Goal: Book appointment/travel/reservation

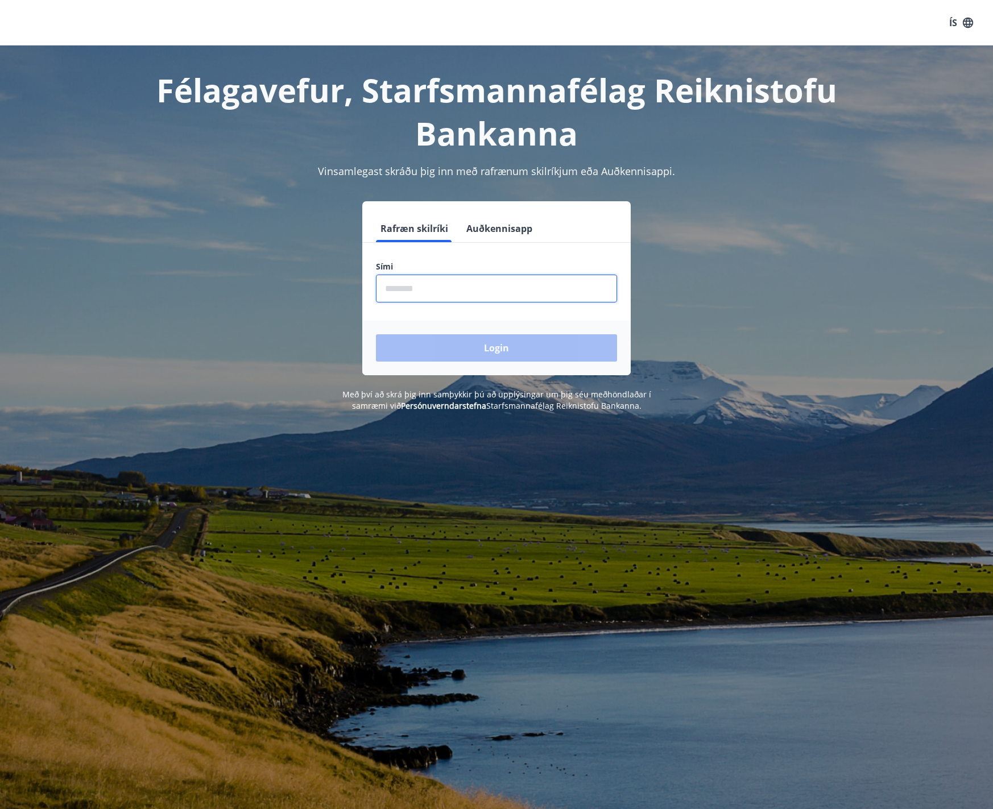
click at [418, 286] on input "phone" at bounding box center [496, 289] width 241 height 28
type input "********"
click at [447, 350] on button "Login" at bounding box center [496, 347] width 241 height 27
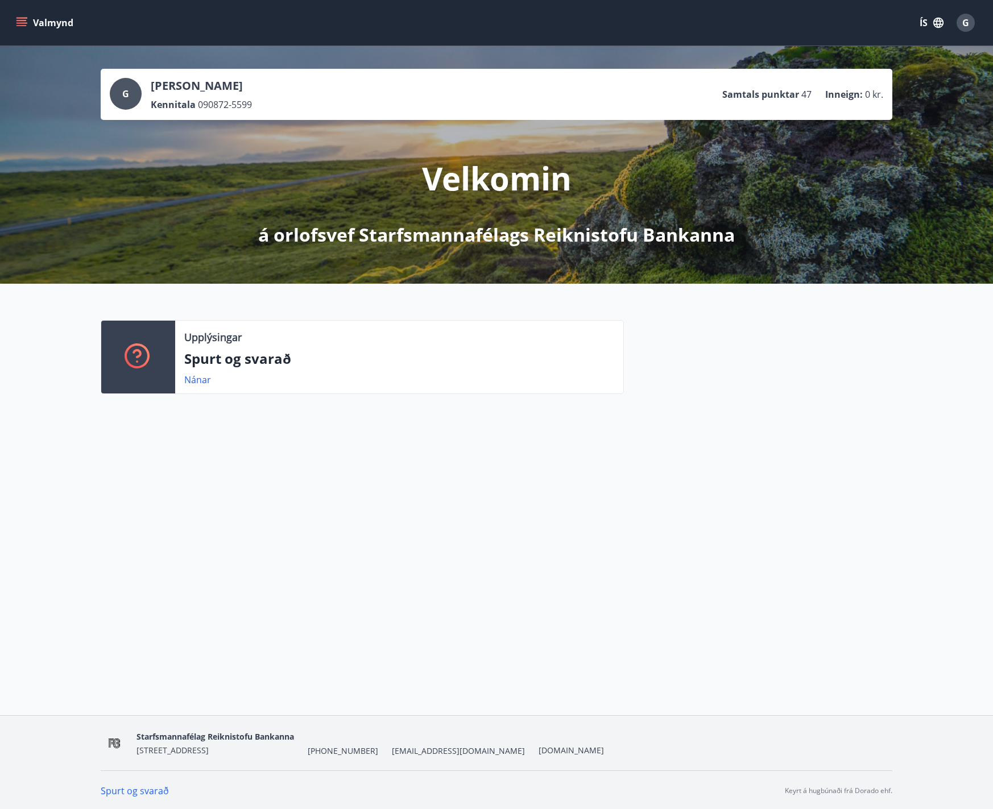
click at [19, 22] on icon "menu" at bounding box center [21, 22] width 11 height 11
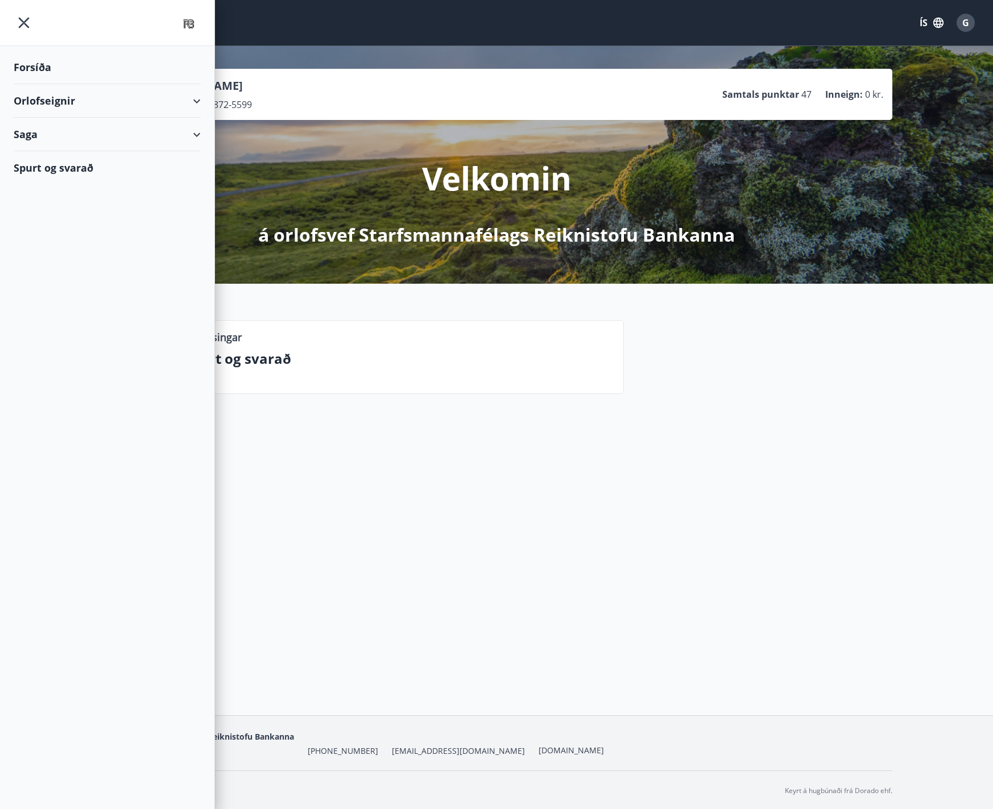
click at [198, 104] on div "Orlofseignir" at bounding box center [107, 101] width 187 height 34
click at [80, 153] on div "Bókunardagatal" at bounding box center [107, 154] width 169 height 24
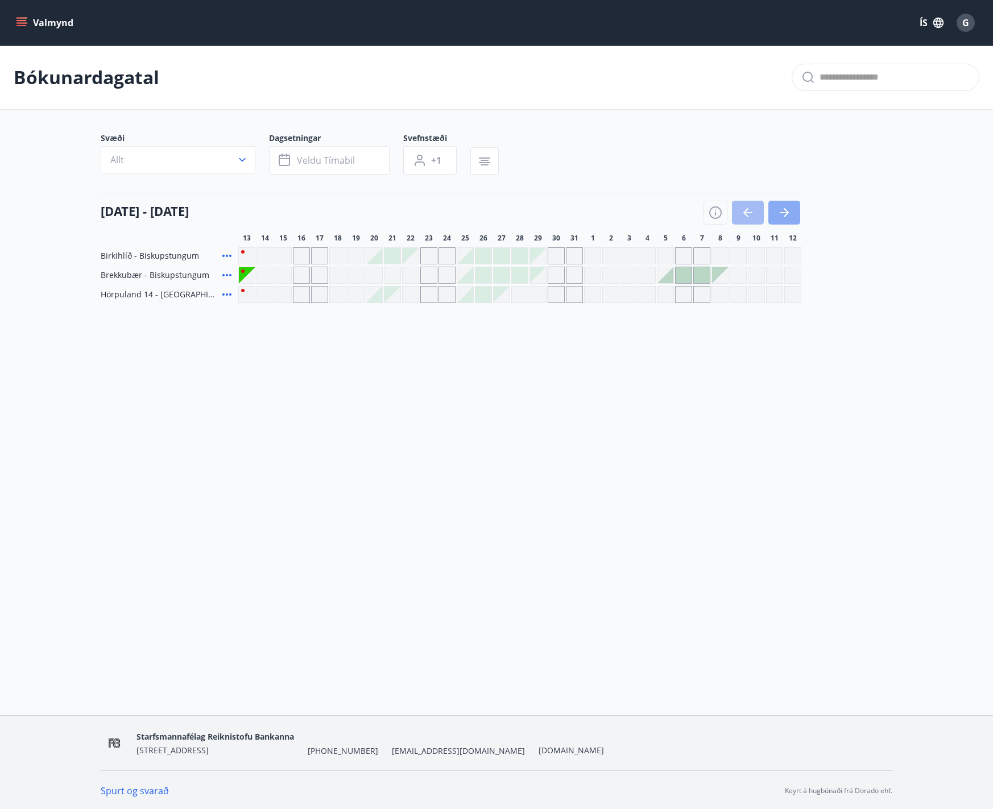
click at [784, 218] on icon "button" at bounding box center [785, 213] width 14 height 14
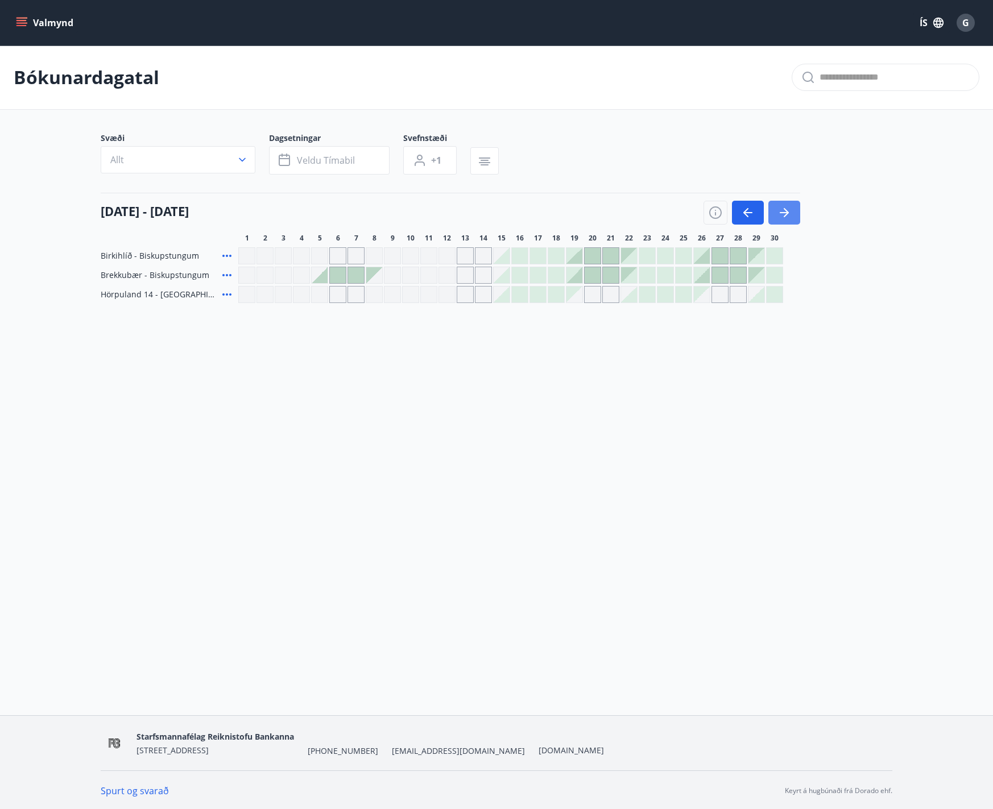
click at [782, 217] on icon "button" at bounding box center [785, 213] width 14 height 14
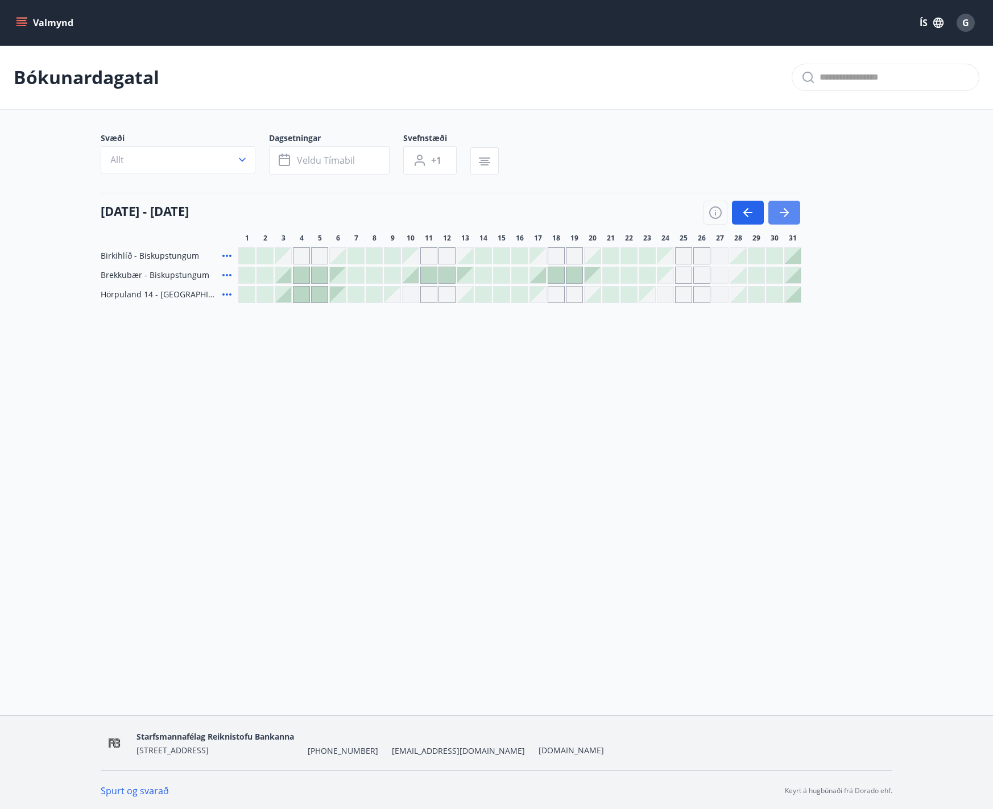
click at [782, 214] on icon "button" at bounding box center [785, 213] width 14 height 14
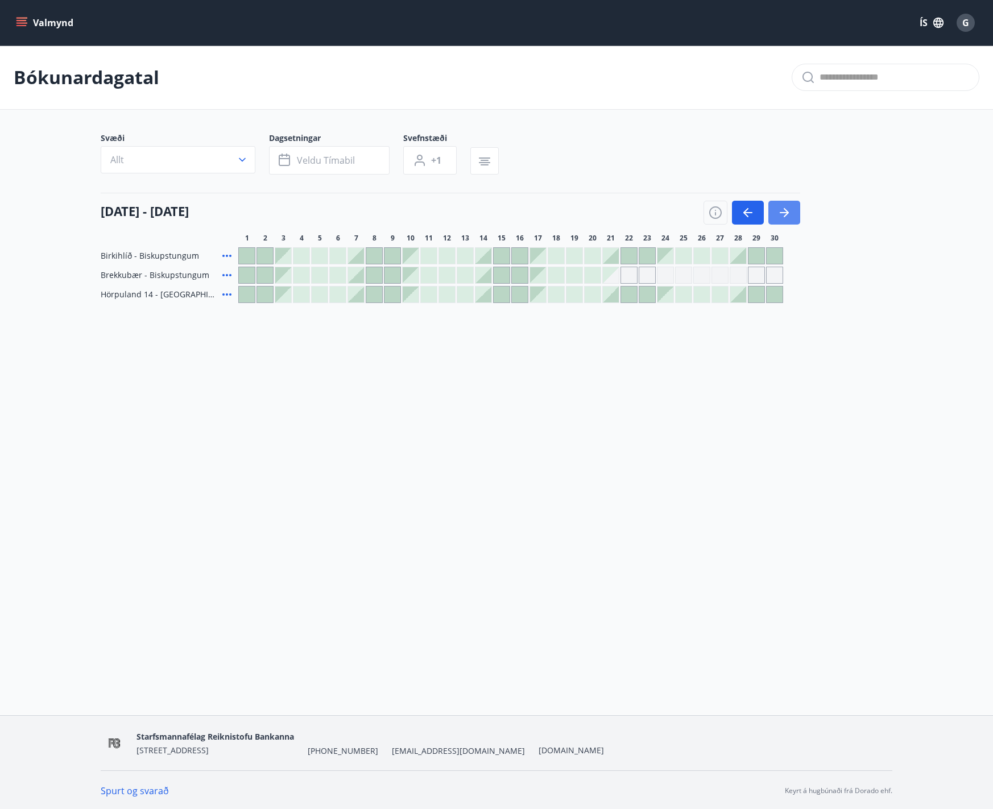
click at [784, 214] on icon "button" at bounding box center [785, 213] width 14 height 14
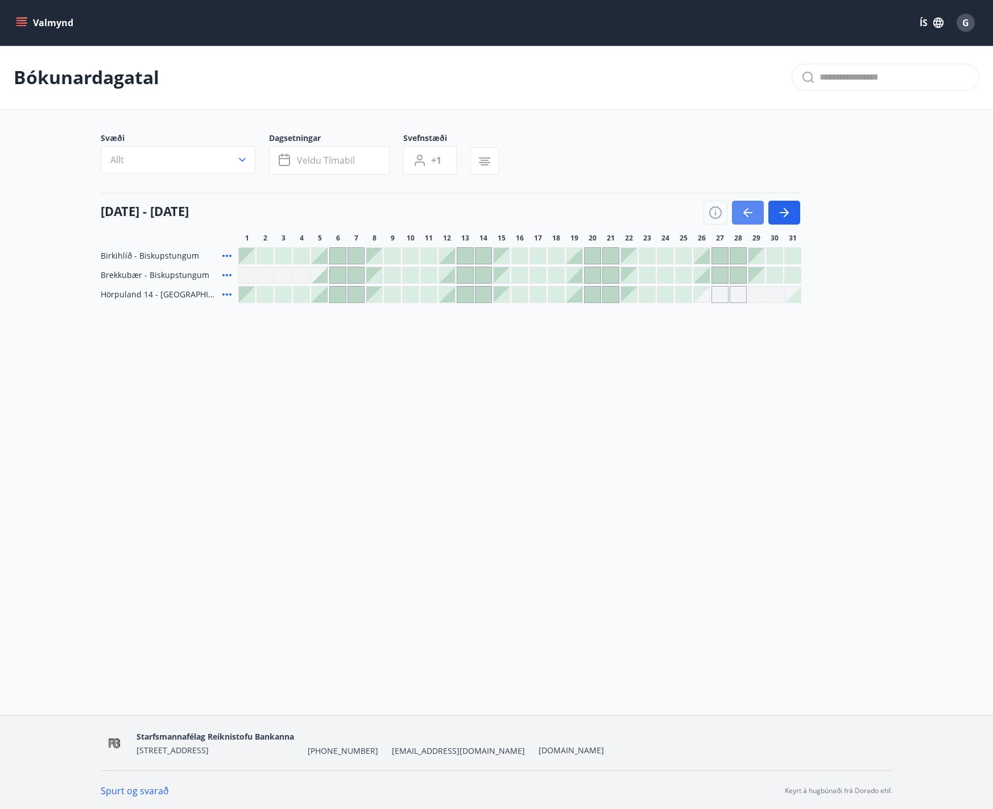
click at [743, 216] on icon "button" at bounding box center [748, 213] width 14 height 14
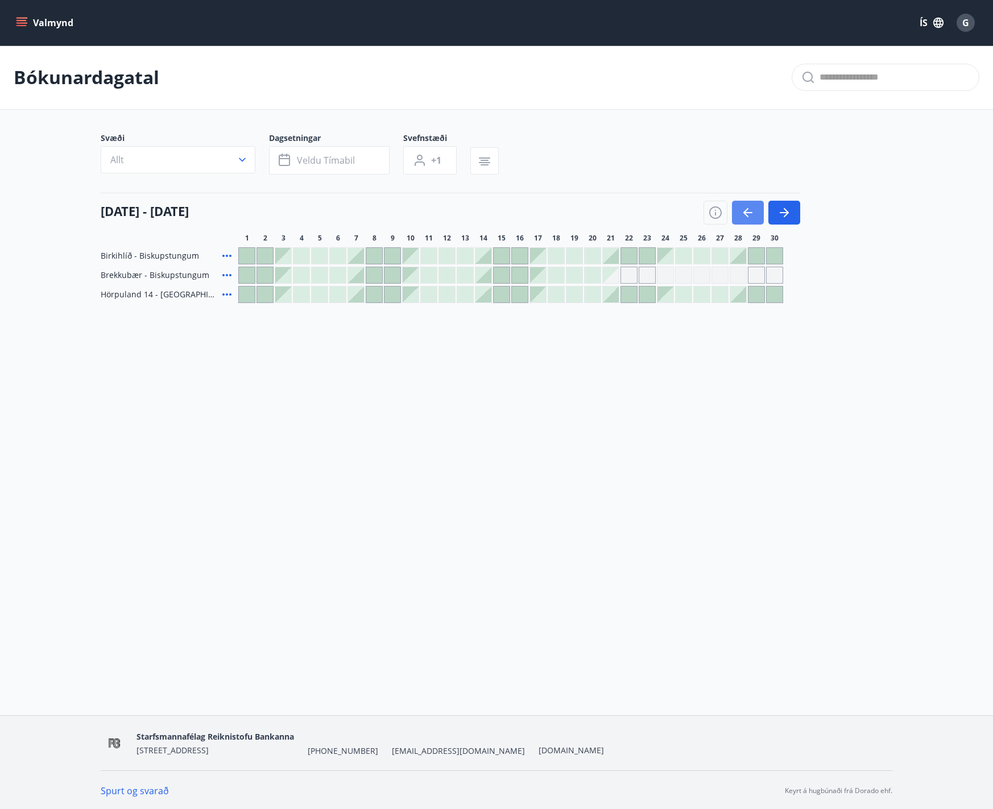
click at [738, 209] on button "button" at bounding box center [748, 213] width 32 height 24
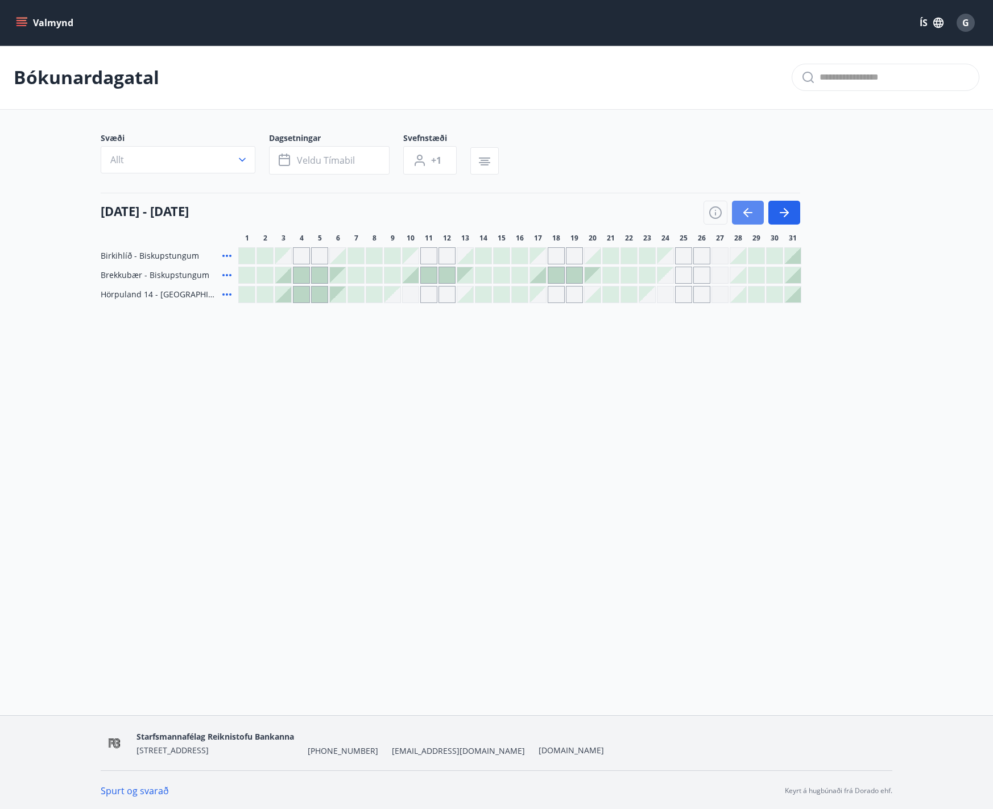
click at [744, 214] on icon "button" at bounding box center [748, 213] width 14 height 14
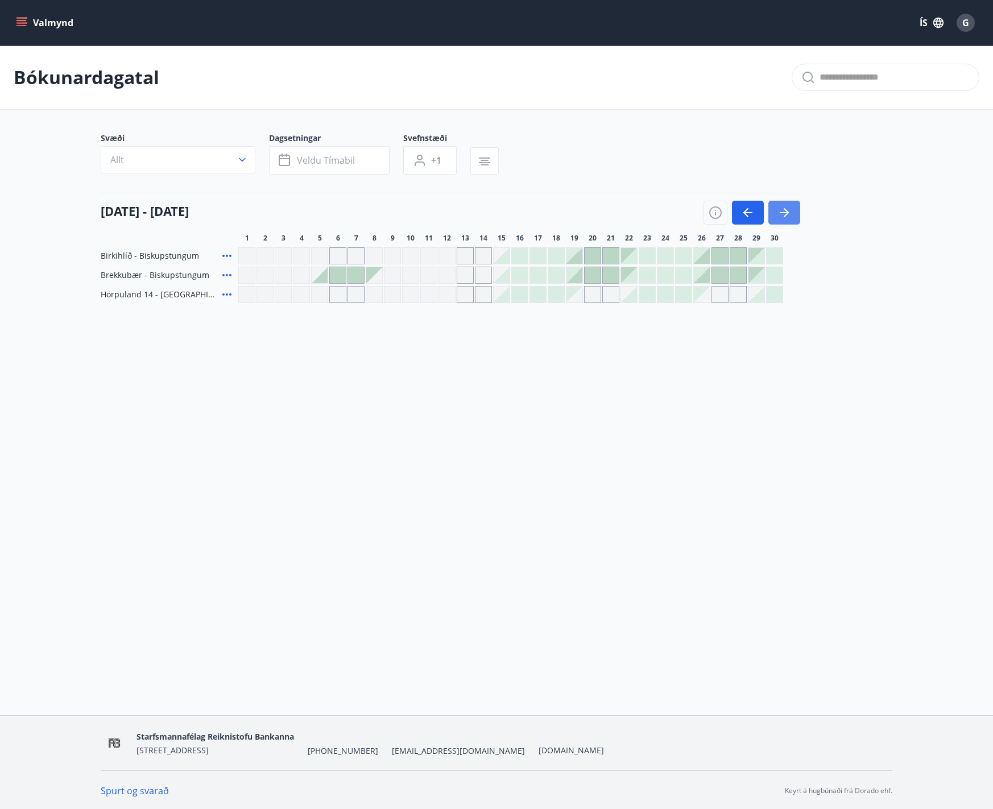
click at [788, 213] on icon "button" at bounding box center [786, 212] width 5 height 9
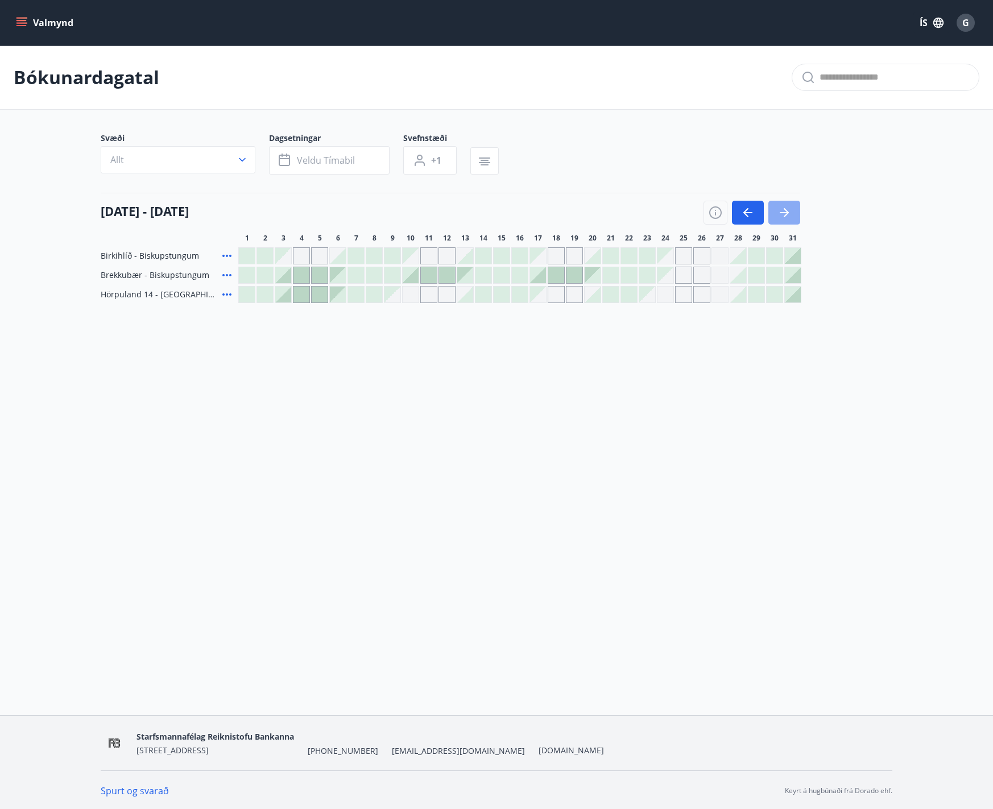
click at [779, 216] on icon "button" at bounding box center [785, 213] width 14 height 14
